Goal: Submit feedback/report problem

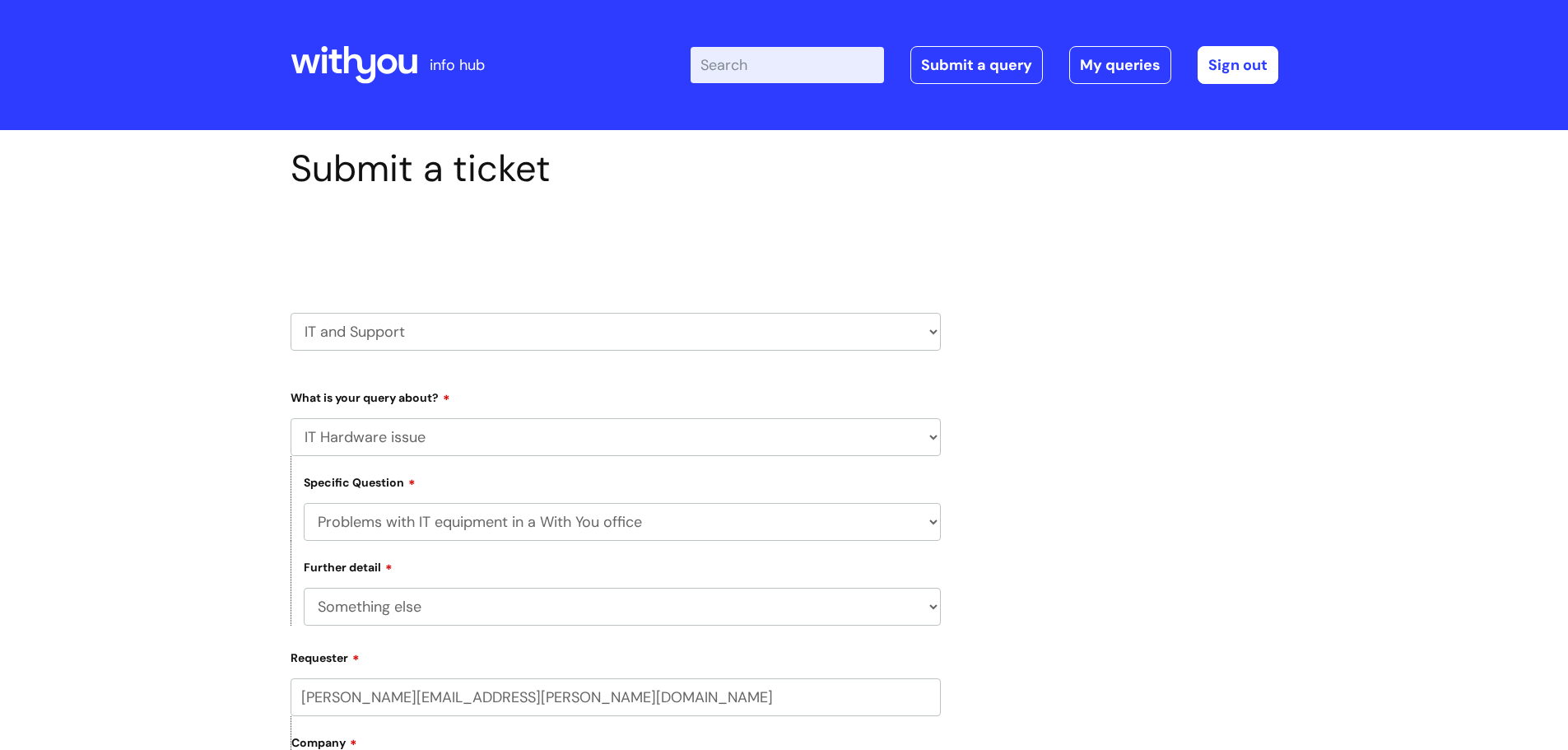
select select "IT Hardware issue"
select select "Problems with IT equipment in a With You office"
select select "Something else"
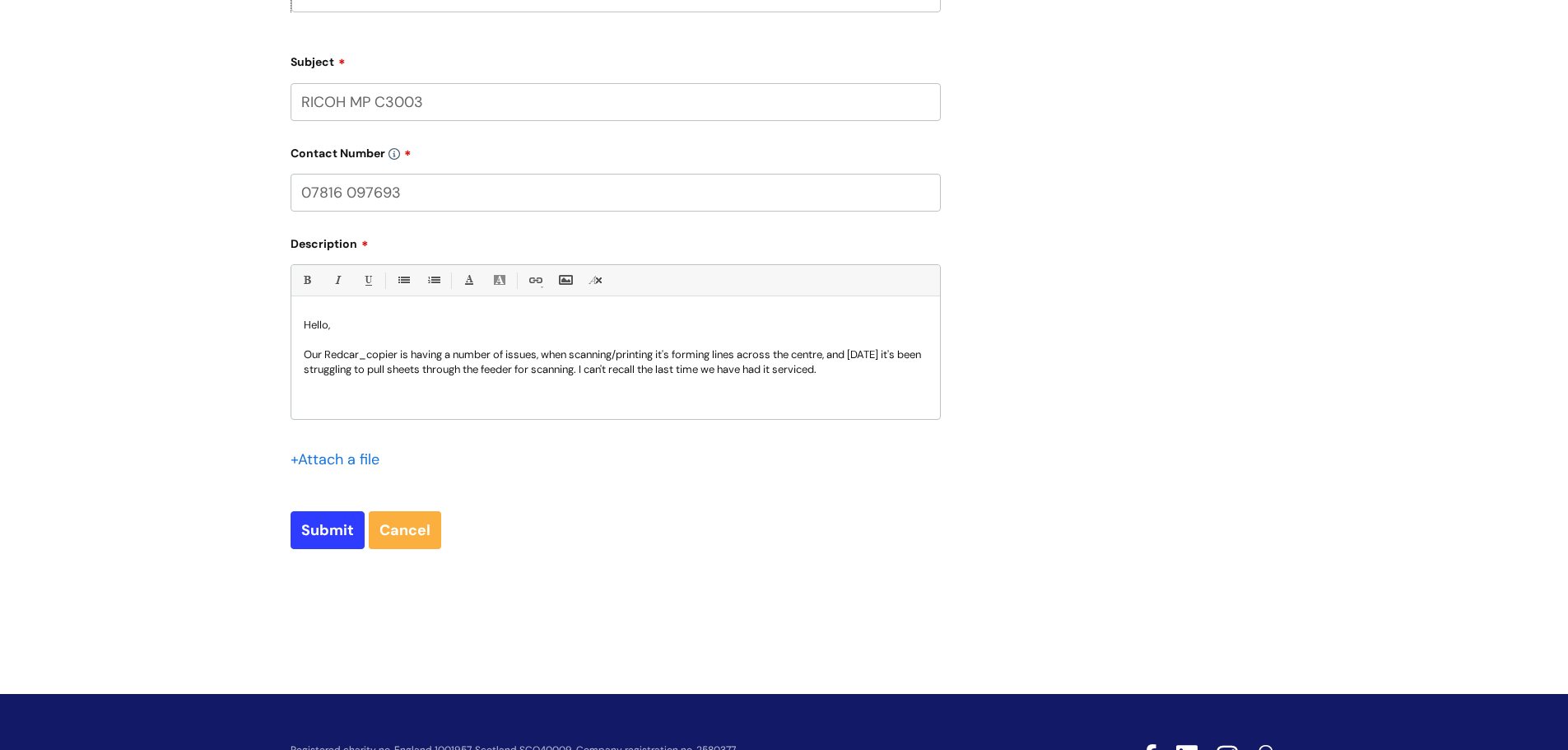
click at [469, 350] on p "Our Redcar_copier is having a number of issues, when scanning/printing it's for…" at bounding box center [616, 362] width 624 height 29
click at [862, 372] on p "Our Redcar_copier is having a number of issues, when scanning/printing it's for…" at bounding box center [616, 362] width 624 height 29
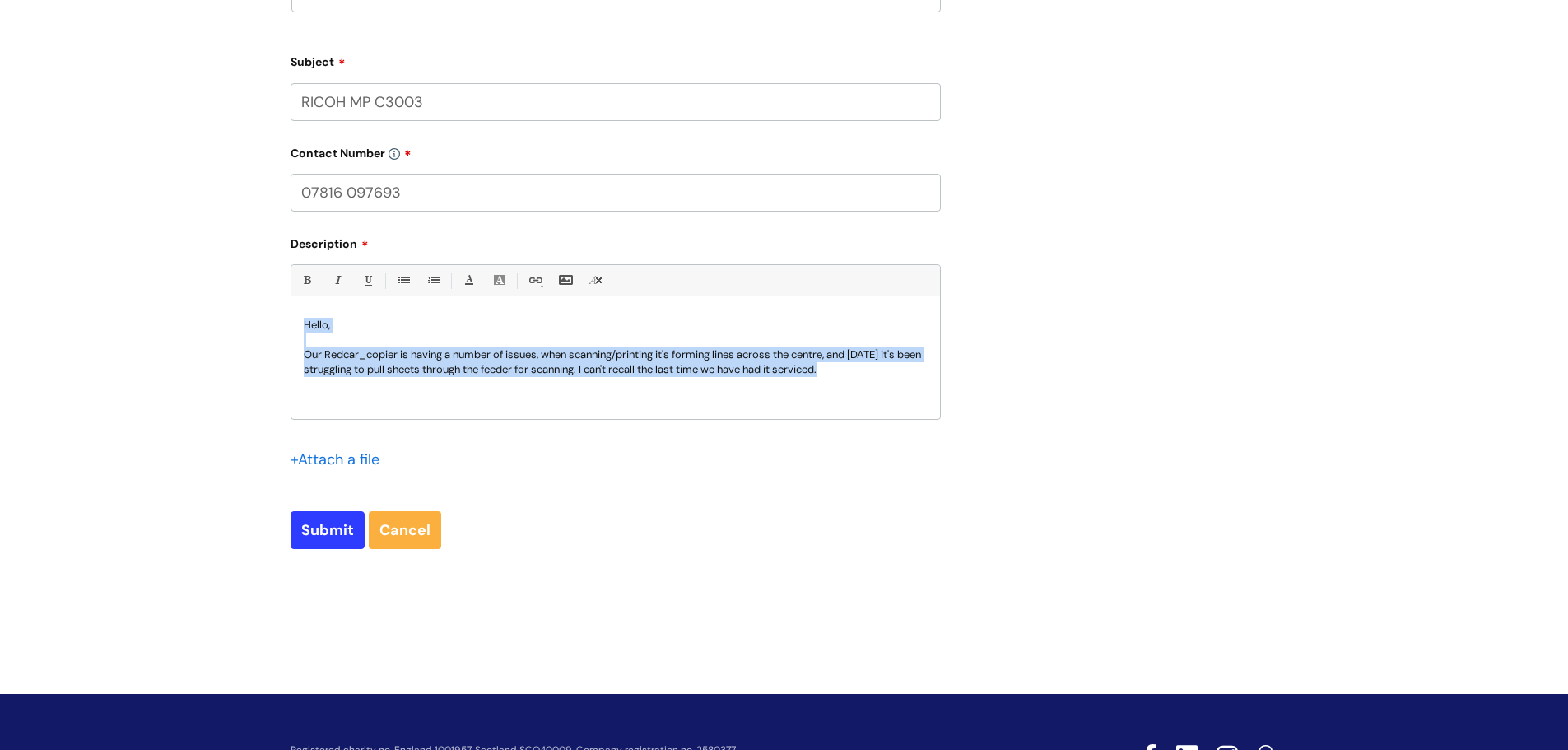
drag, startPoint x: 883, startPoint y: 369, endPoint x: 243, endPoint y: 309, distance: 642.8
copy div "Hello, Our Redcar_copier is having a number of issues, when scanning/printing i…"
click at [324, 350] on p "Our Redcar_copier is having a number of issues, when scanning/printing it's for…" at bounding box center [616, 362] width 624 height 29
drag, startPoint x: 906, startPoint y: 376, endPoint x: 234, endPoint y: 304, distance: 675.8
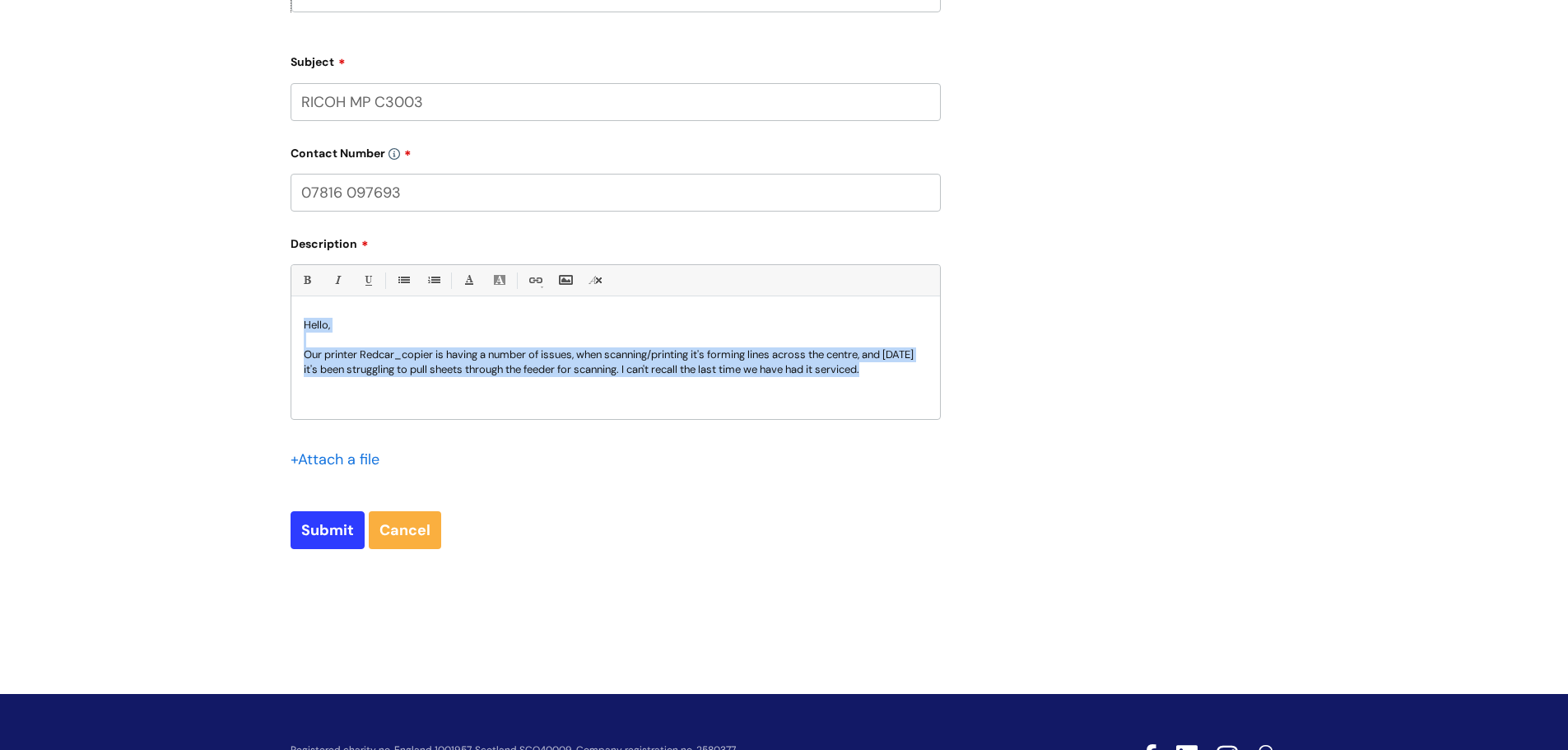
copy div "Hello, Our printer Redcar_copier is having a number of issues, when scanning/pr…"
click at [846, 392] on div "Hello, Our printer Redcar_copier is having a number of issues, when scanning/pr…" at bounding box center [616, 362] width 649 height 113
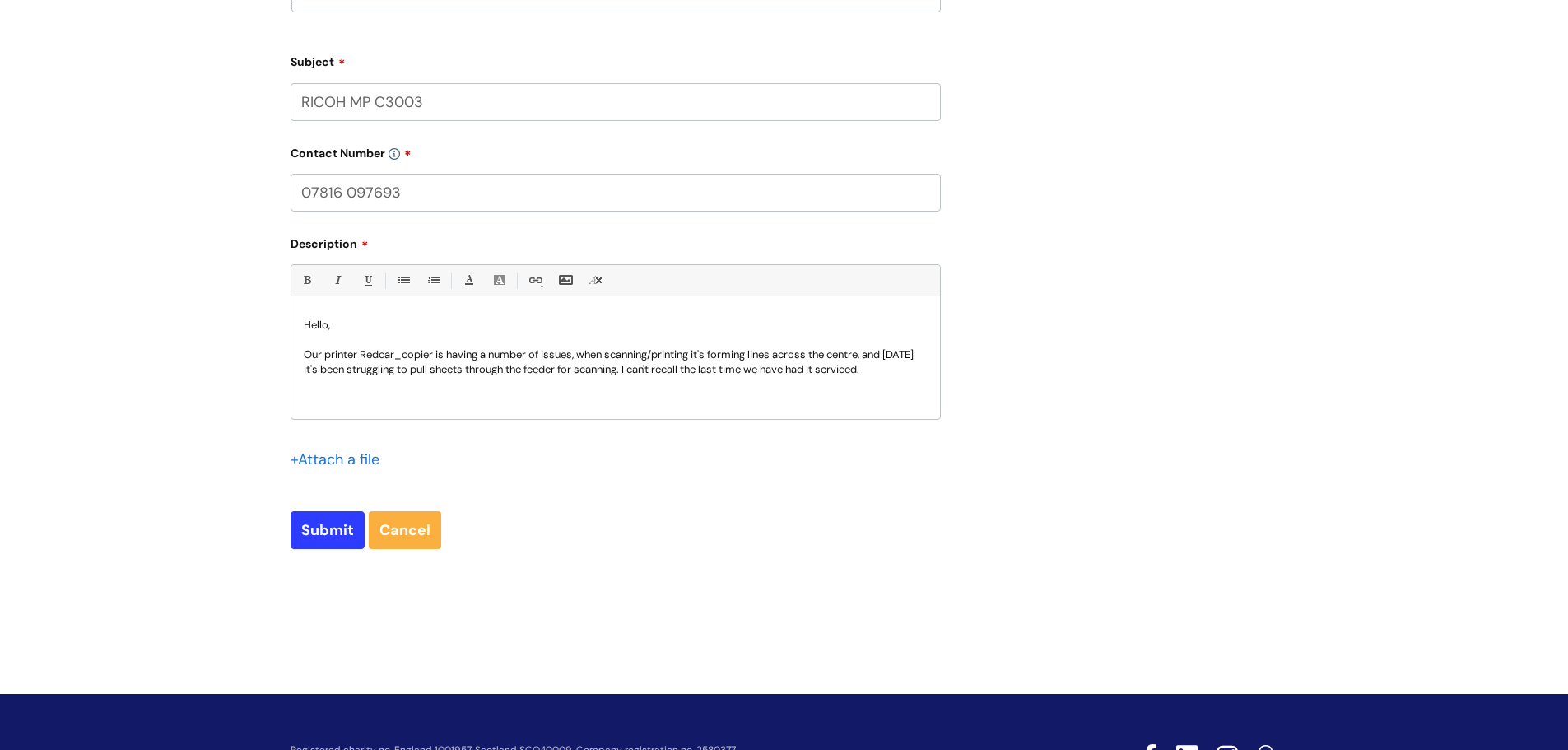
click at [906, 372] on p "Our printer Redcar_copier is having a number of issues, when scanning/printing …" at bounding box center [616, 362] width 624 height 29
